Goal: Information Seeking & Learning: Learn about a topic

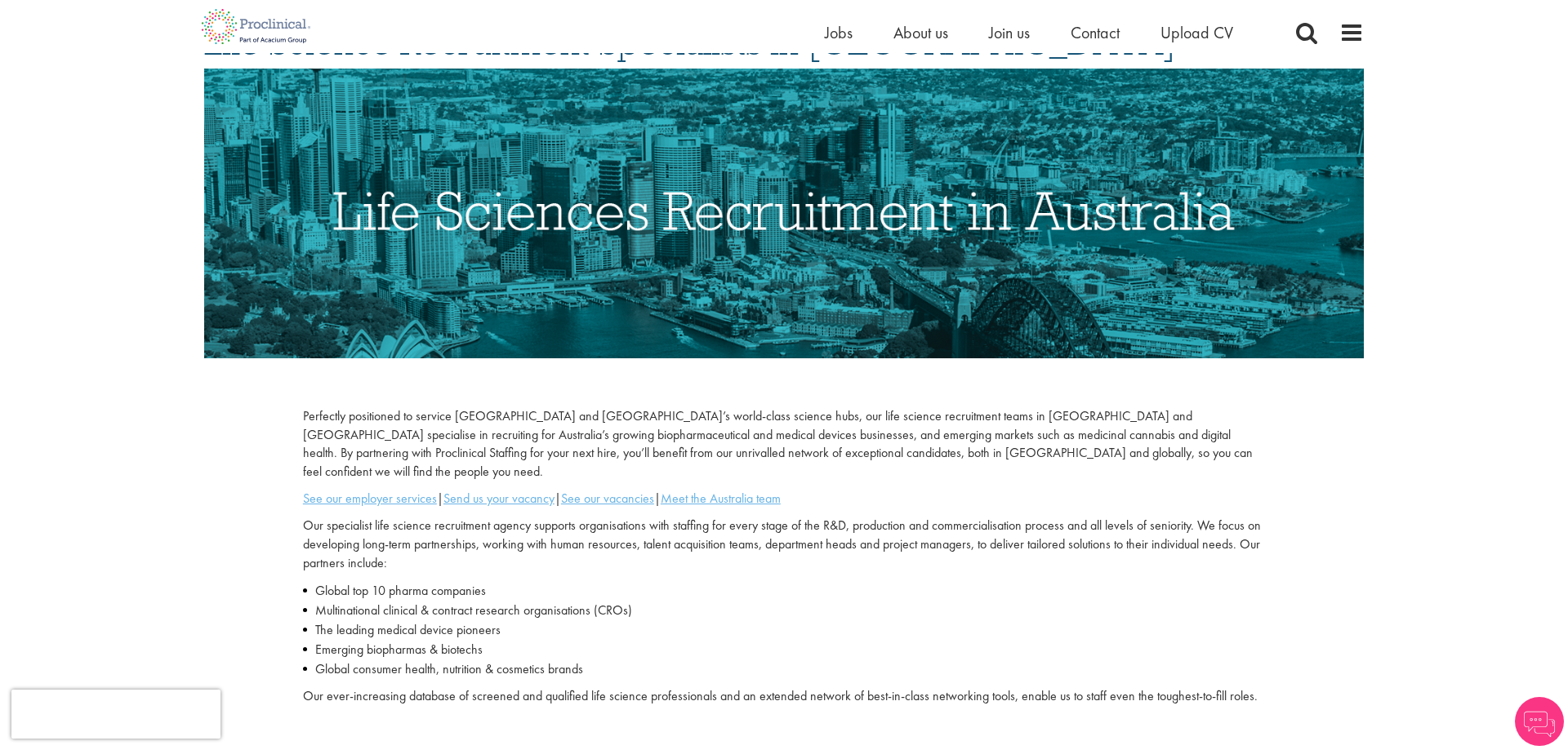
scroll to position [249, 0]
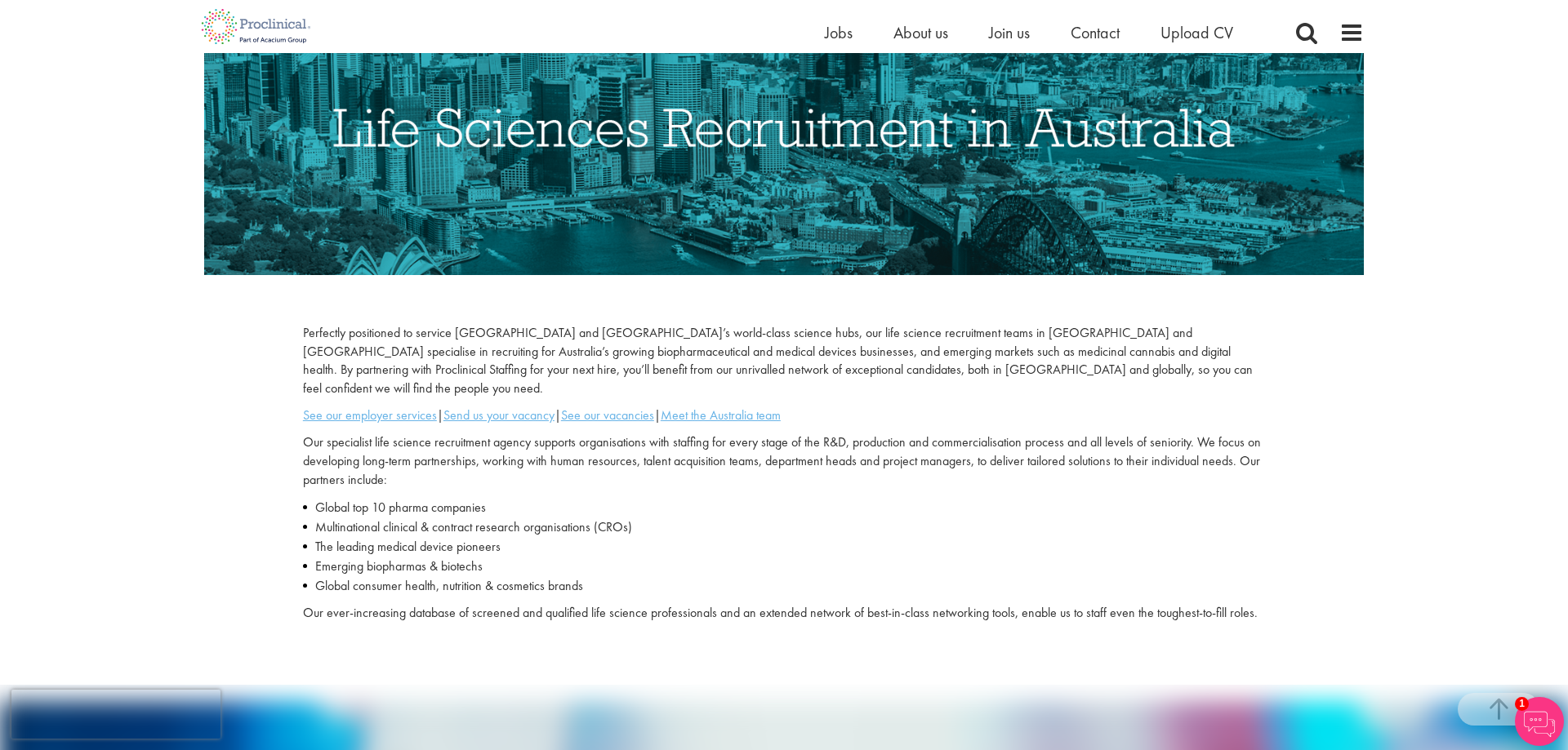
click at [330, 338] on p "Perfectly positioned to service Victoria and New South Wales’s world-class scie…" at bounding box center [783, 361] width 962 height 74
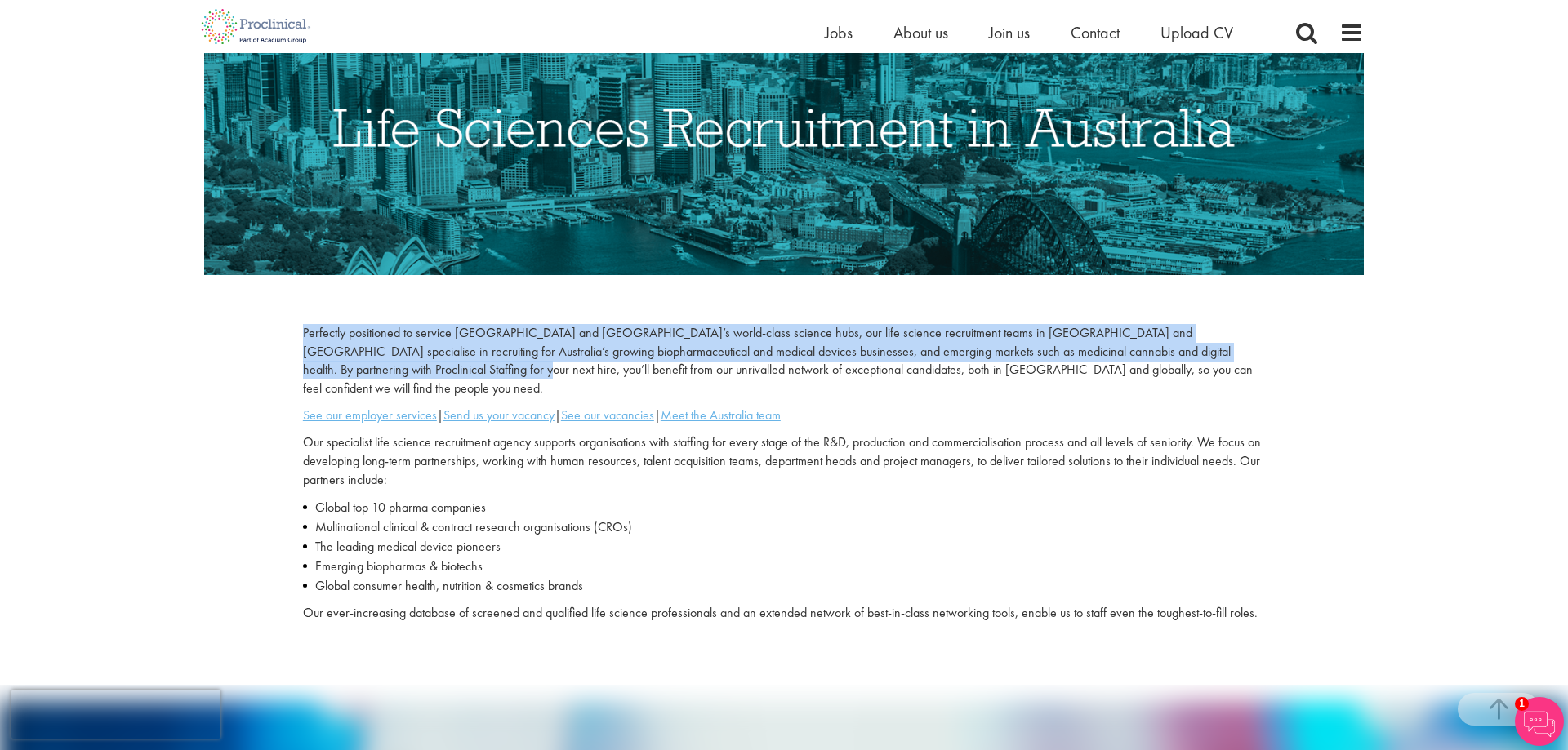
drag, startPoint x: 330, startPoint y: 338, endPoint x: 334, endPoint y: 374, distance: 36.2
click at [334, 374] on p "Perfectly positioned to service Victoria and New South Wales’s world-class scie…" at bounding box center [783, 361] width 962 height 74
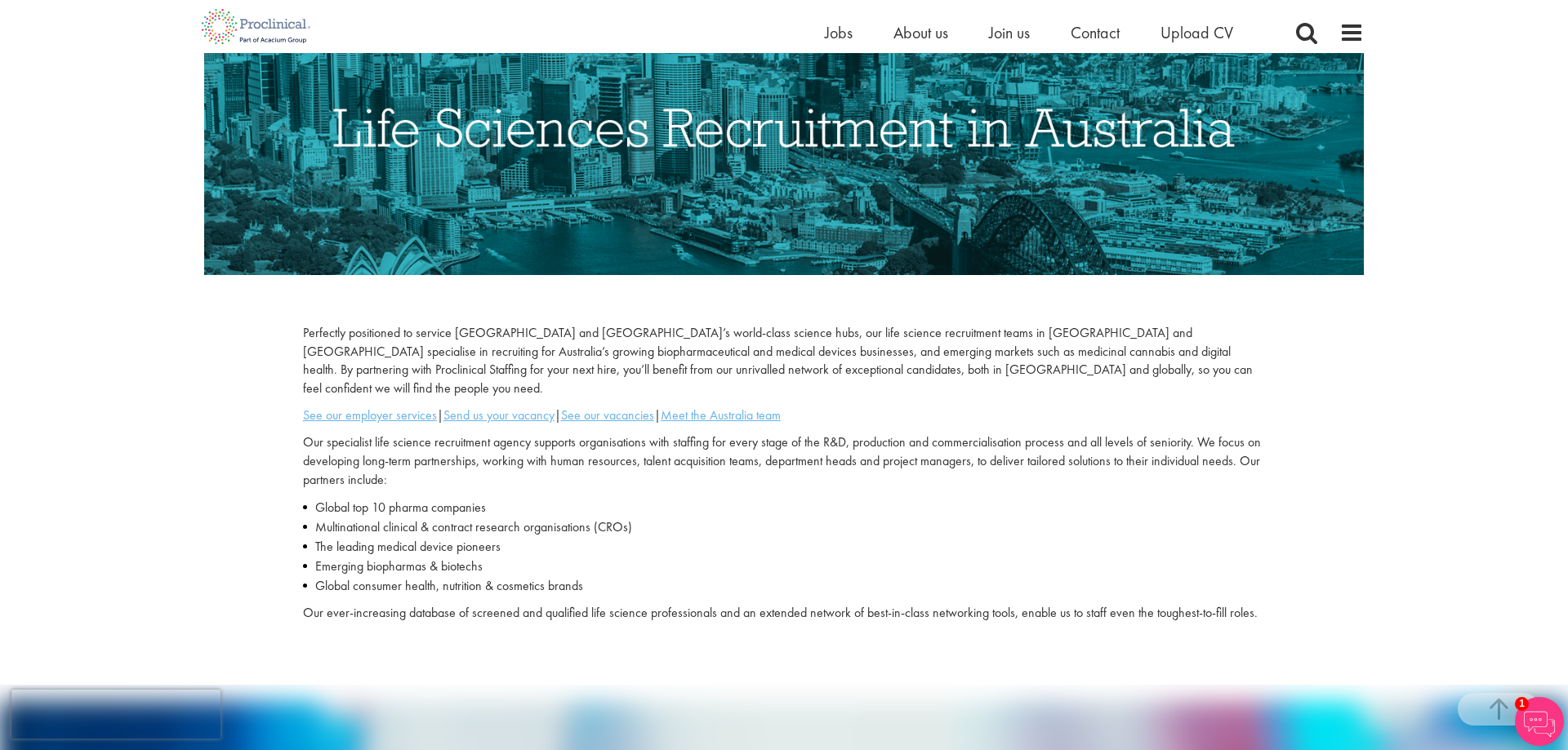
click at [306, 434] on p "Our specialist life science recruitment agency supports organisations with staf…" at bounding box center [783, 462] width 962 height 57
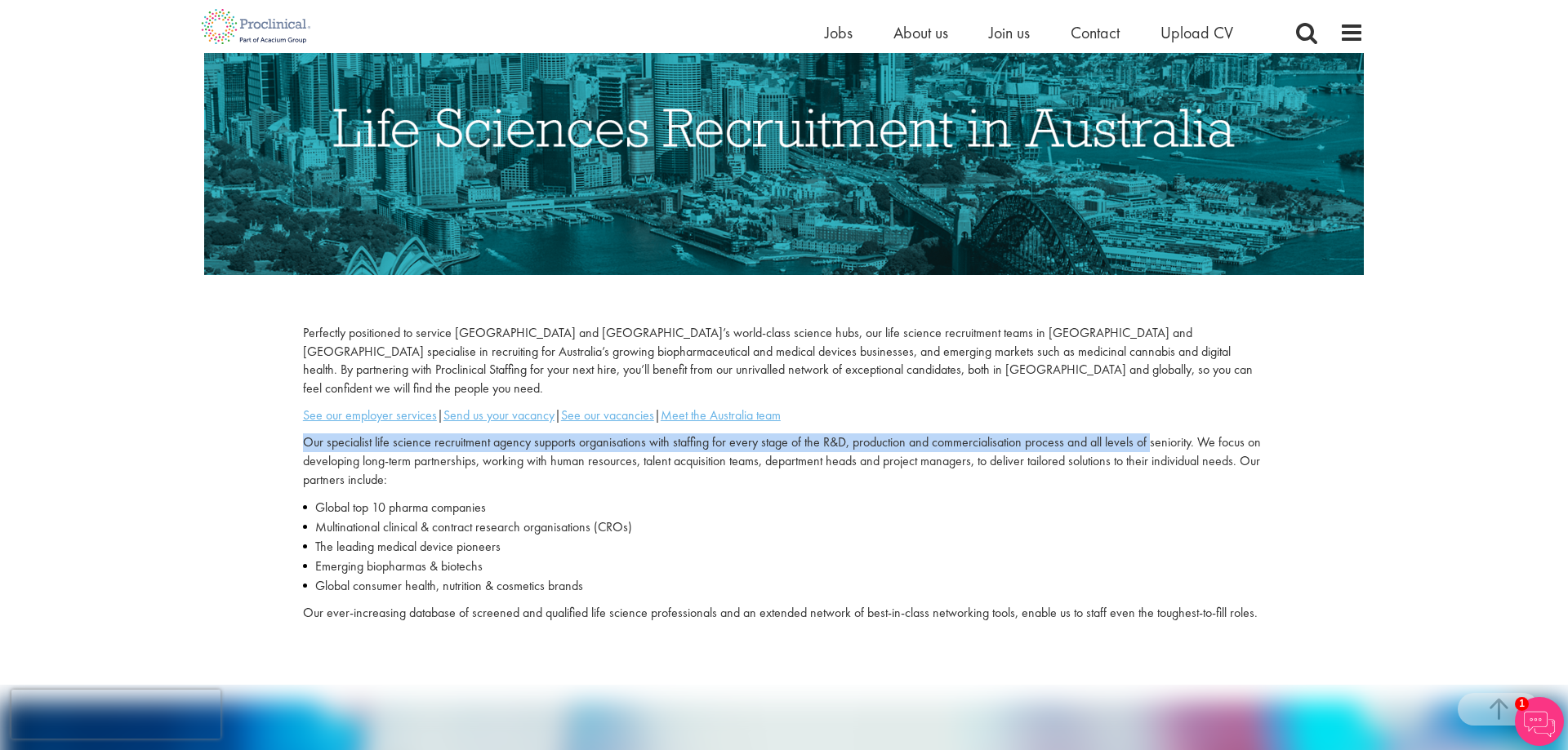
drag, startPoint x: 306, startPoint y: 420, endPoint x: 1148, endPoint y: 423, distance: 842.0
click at [1148, 434] on p "Our specialist life science recruitment agency supports organisations with staf…" at bounding box center [783, 462] width 962 height 57
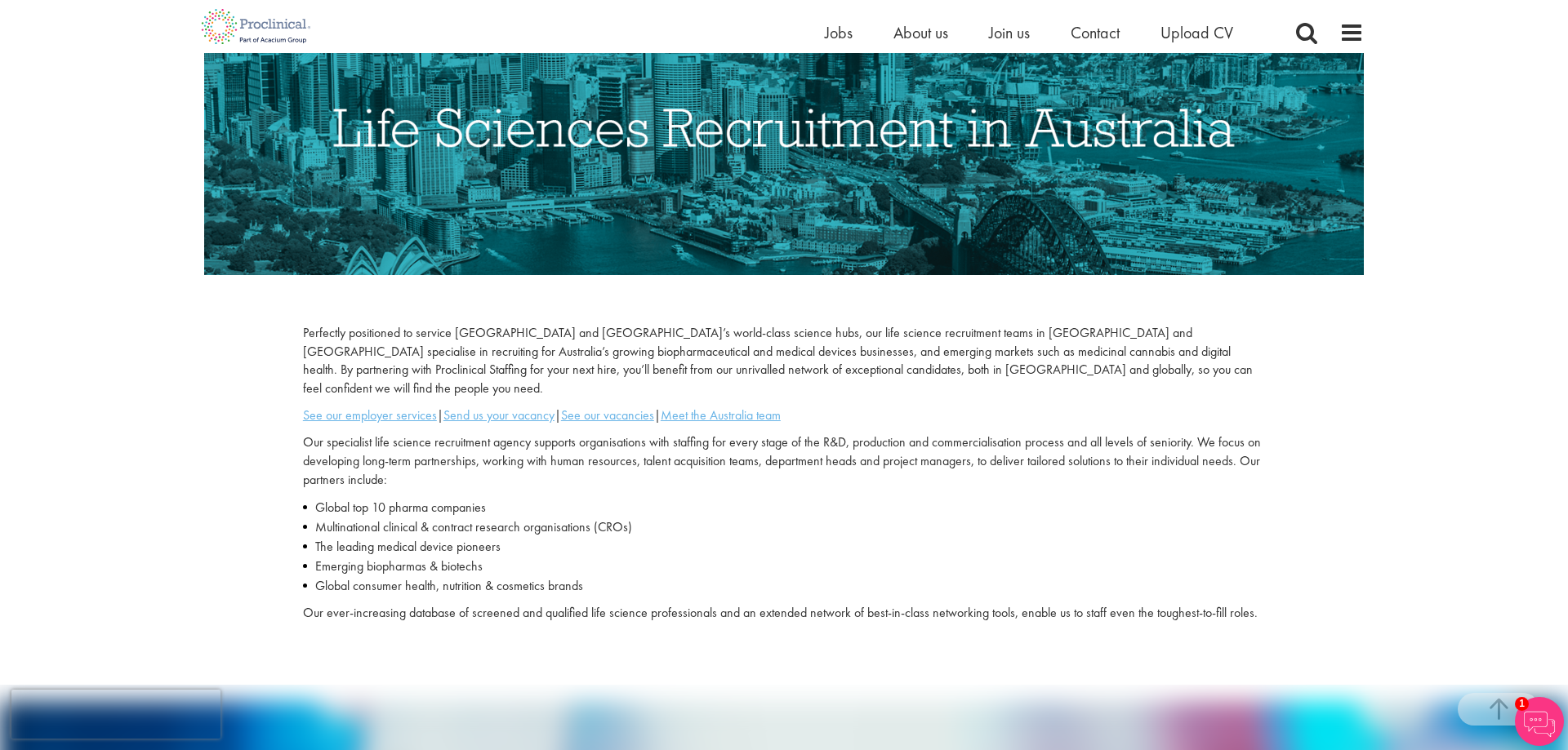
click at [372, 445] on p "Our specialist life science recruitment agency supports organisations with staf…" at bounding box center [783, 462] width 962 height 57
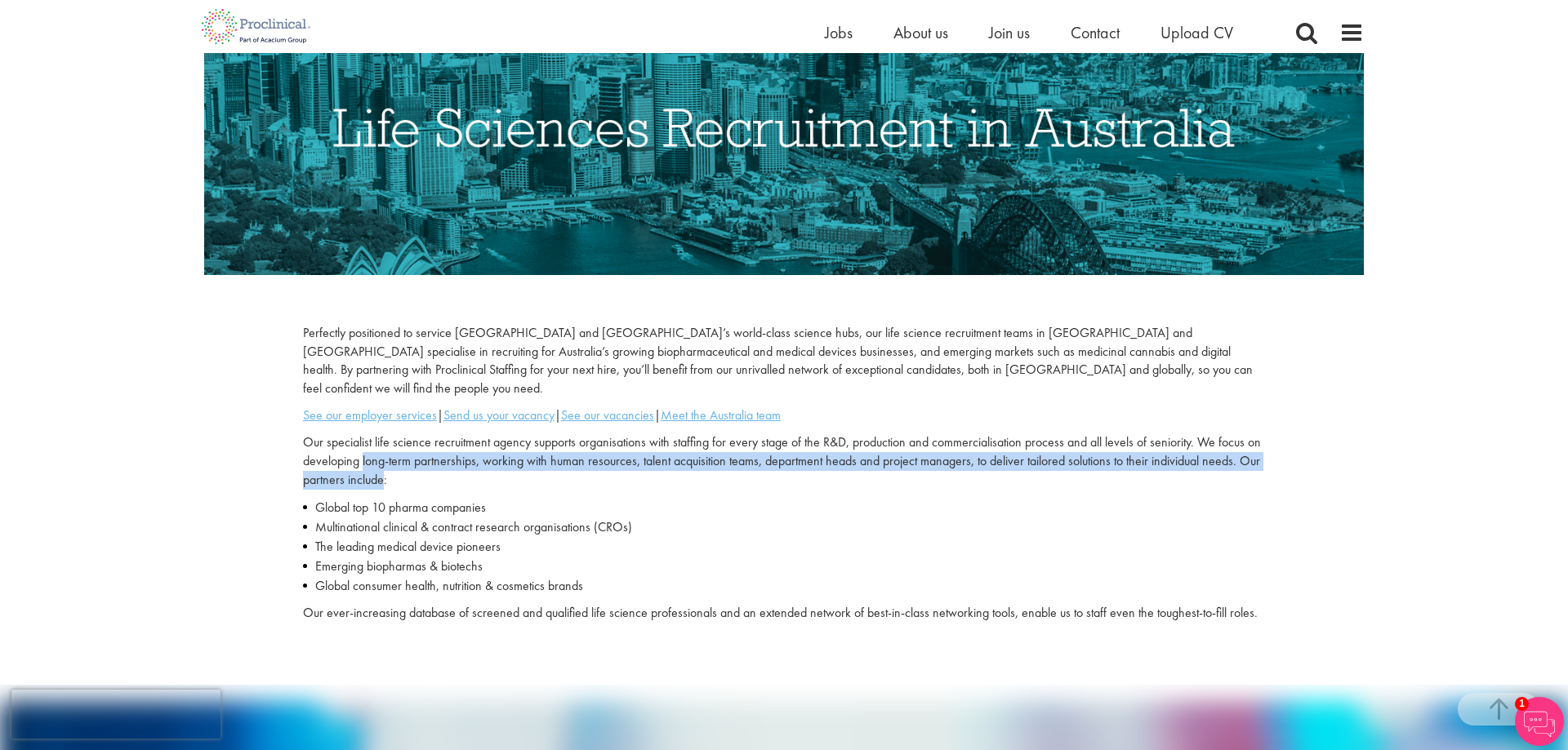
drag, startPoint x: 372, startPoint y: 445, endPoint x: 368, endPoint y: 461, distance: 16.5
click at [368, 461] on p "Our specialist life science recruitment agency supports organisations with staf…" at bounding box center [783, 462] width 962 height 57
click at [368, 462] on p "Our specialist life science recruitment agency supports organisations with staf…" at bounding box center [783, 462] width 962 height 57
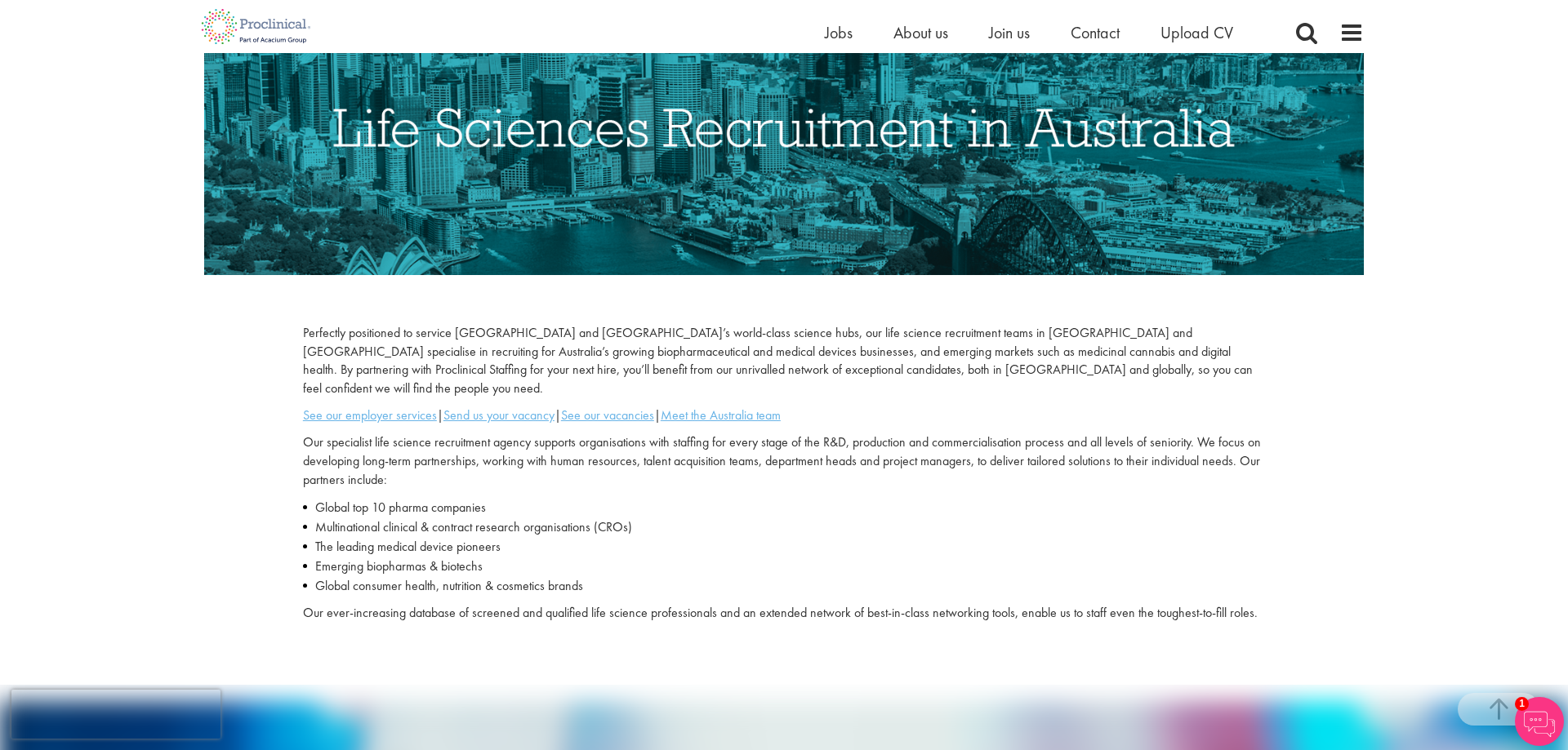
click at [342, 498] on li "Global top 10 pharma companies" at bounding box center [783, 507] width 962 height 20
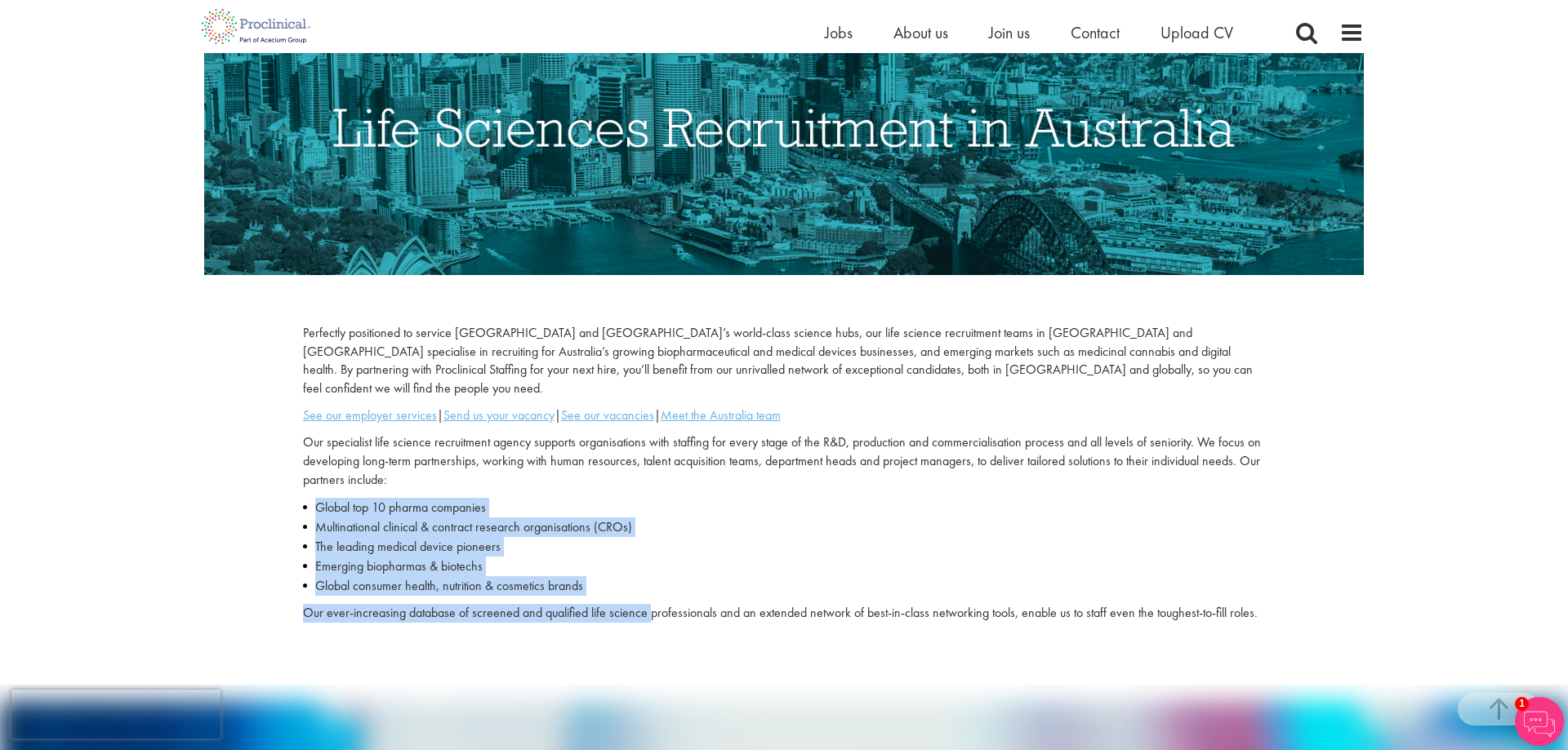
drag, startPoint x: 342, startPoint y: 488, endPoint x: 618, endPoint y: 589, distance: 293.9
click at [618, 589] on div "Perfectly positioned to service Victoria and New South Wales’s world-class scie…" at bounding box center [783, 477] width 986 height 307
drag, startPoint x: 618, startPoint y: 589, endPoint x: 580, endPoint y: 586, distance: 38.1
click at [619, 604] on p "Our ever-increasing database of screened and qualified life science professiona…" at bounding box center [783, 613] width 962 height 19
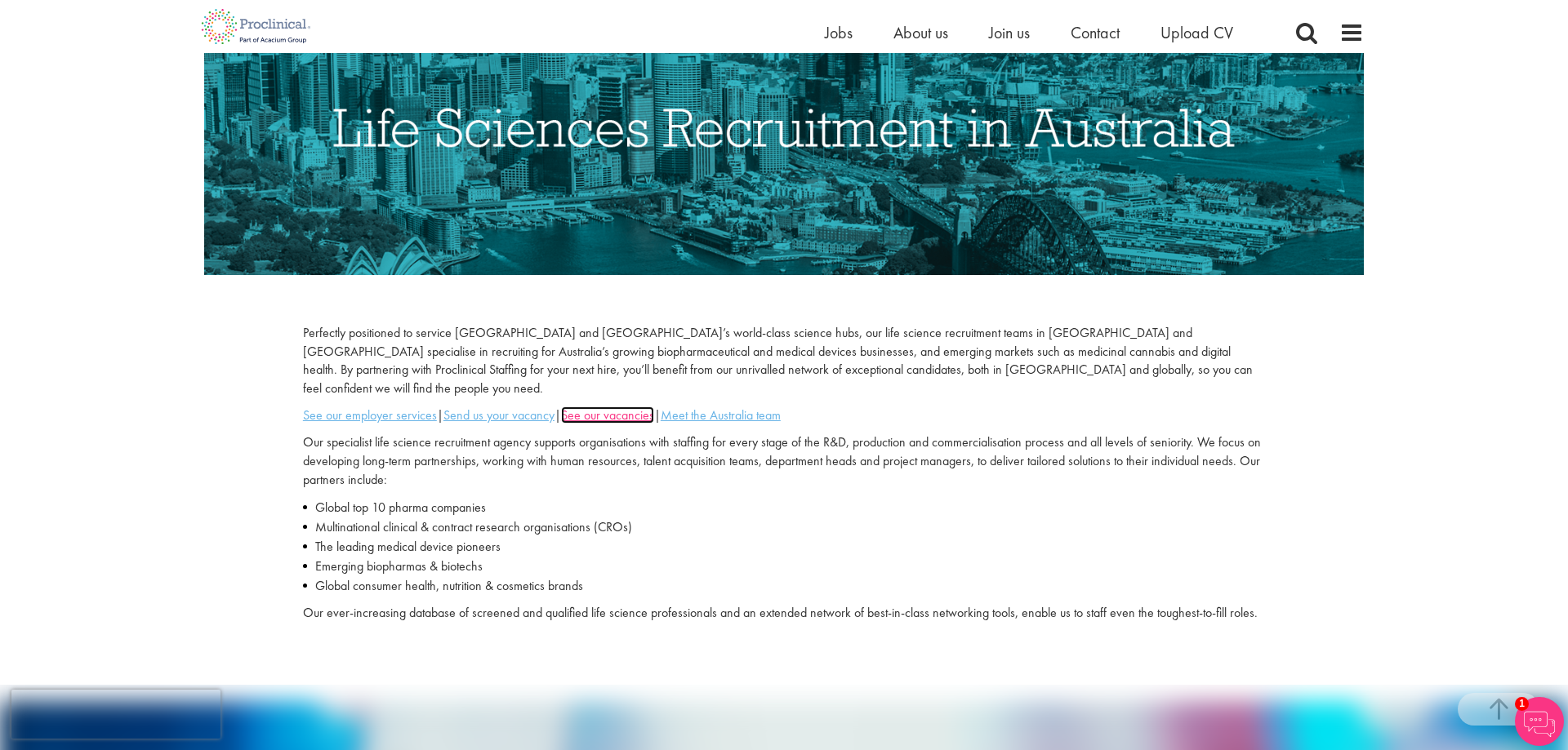
click at [627, 407] on u "See our vacancies" at bounding box center [607, 415] width 93 height 17
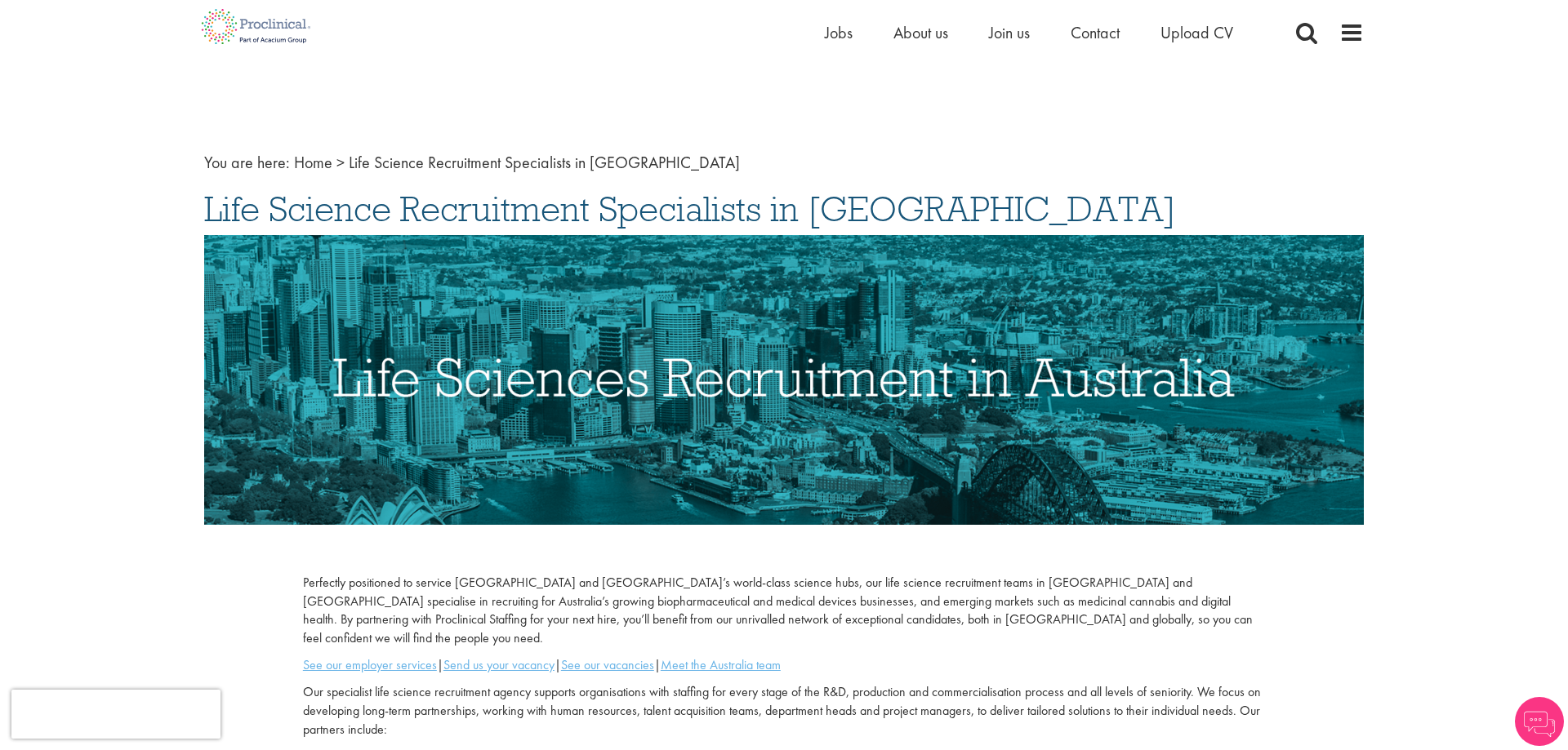
scroll to position [249, 0]
